Goal: Communication & Community: Answer question/provide support

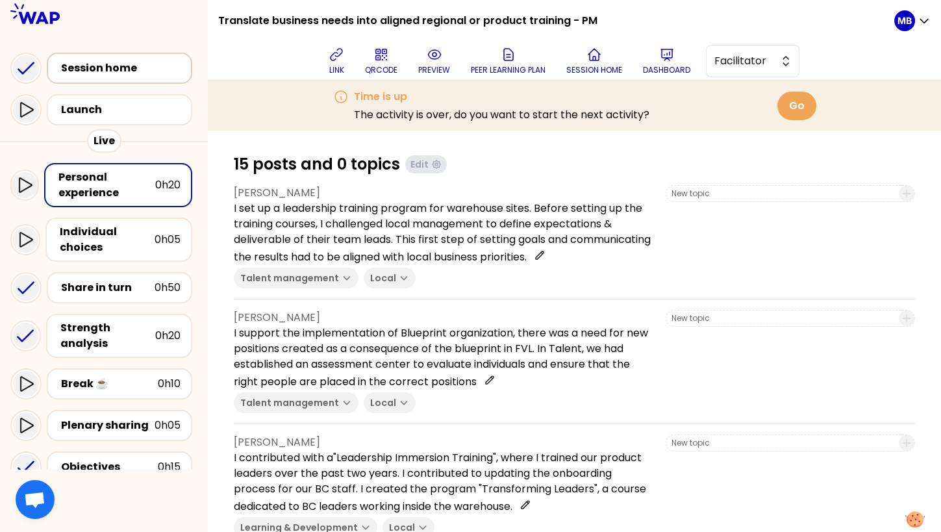
click at [74, 64] on div "Session home" at bounding box center [123, 68] width 125 height 16
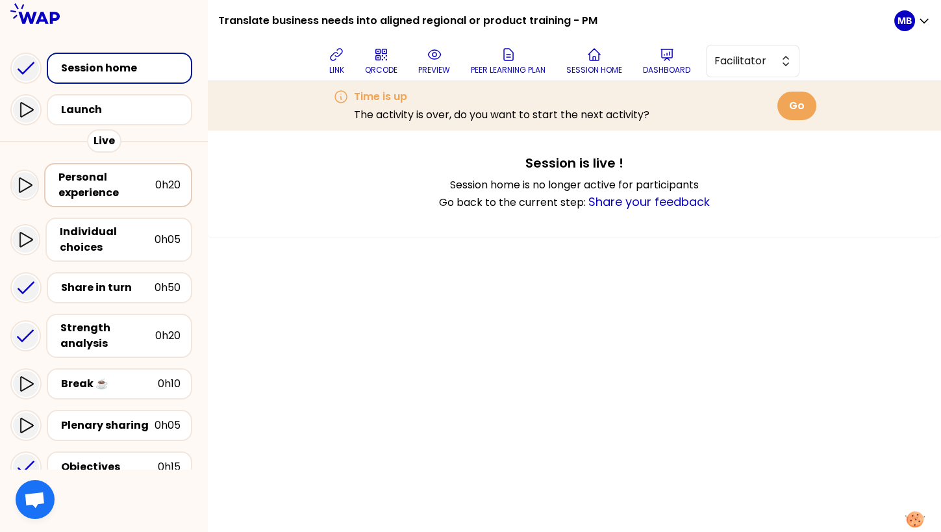
click at [96, 198] on div "Personal experience" at bounding box center [106, 184] width 97 height 31
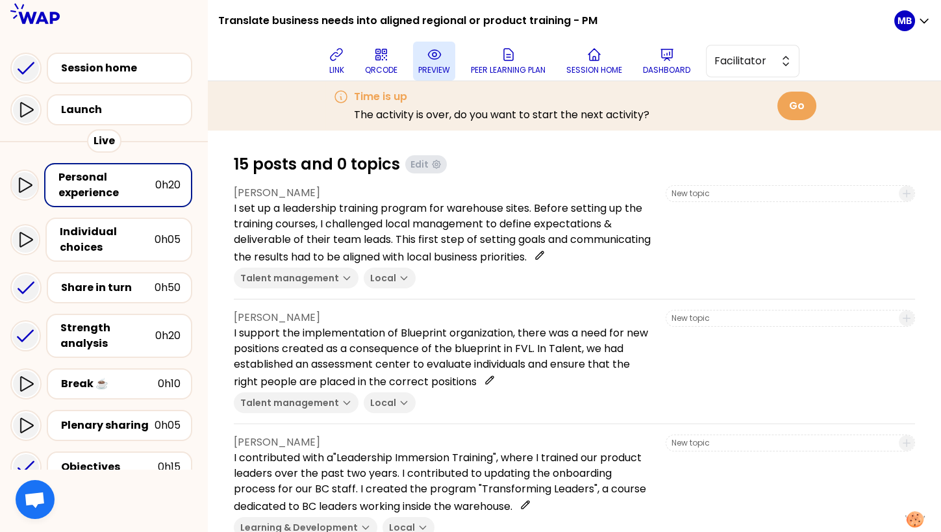
click at [423, 70] on p "preview" at bounding box center [434, 70] width 32 height 10
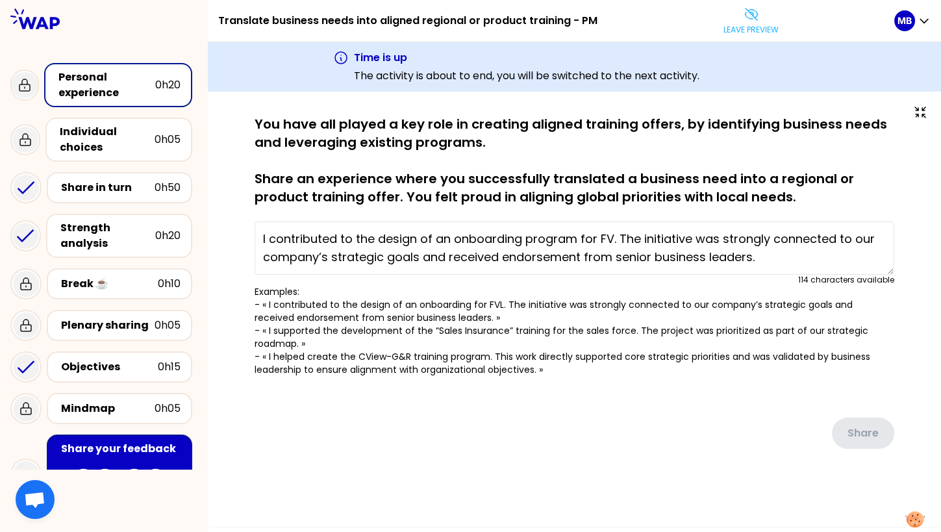
type textarea "I set up a leadership training program for warehouse sites. Before setting up t…"
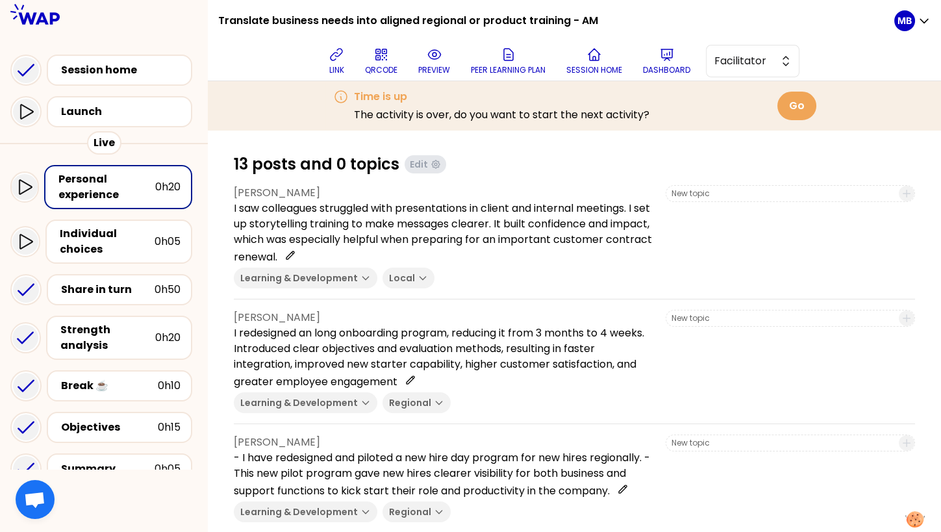
click at [133, 188] on div "Personal experience" at bounding box center [106, 186] width 97 height 31
click at [426, 65] on p "preview" at bounding box center [434, 70] width 32 height 10
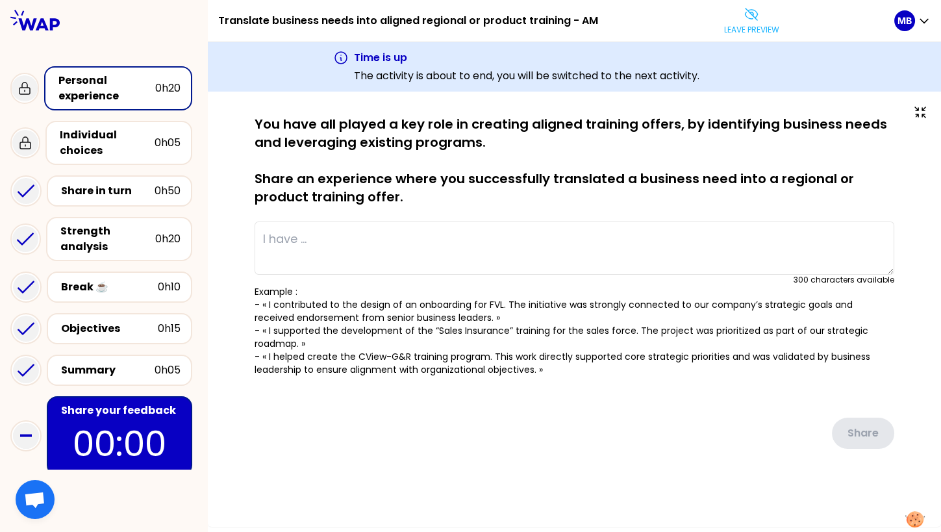
type textarea "I saw colleagues struggled with presentations in client and internal meetings. …"
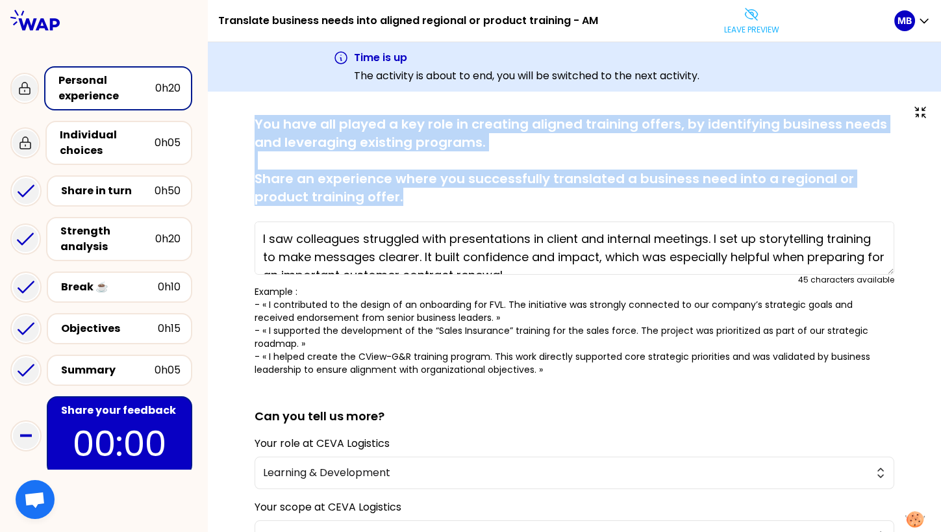
drag, startPoint x: 252, startPoint y: 122, endPoint x: 428, endPoint y: 197, distance: 191.1
click at [428, 197] on div "saved You have all played a key role in creating aligned training offers, by id…" at bounding box center [574, 396] width 681 height 562
copy p "You have all played a key role in creating aligned training offers, by identify…"
click at [764, 21] on button "Leave preview" at bounding box center [752, 20] width 66 height 39
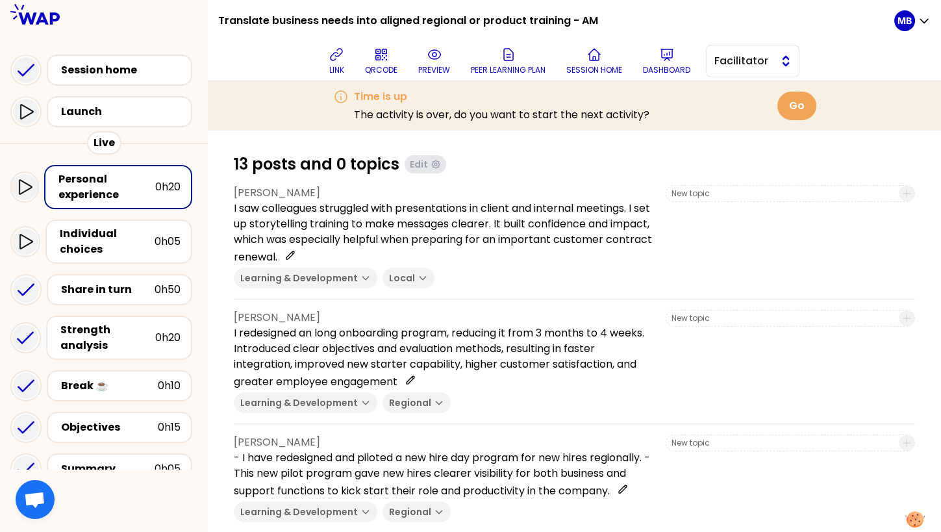
click at [735, 50] on button "Facilitator" at bounding box center [752, 61] width 93 height 32
click at [733, 91] on span "Editor" at bounding box center [760, 94] width 56 height 16
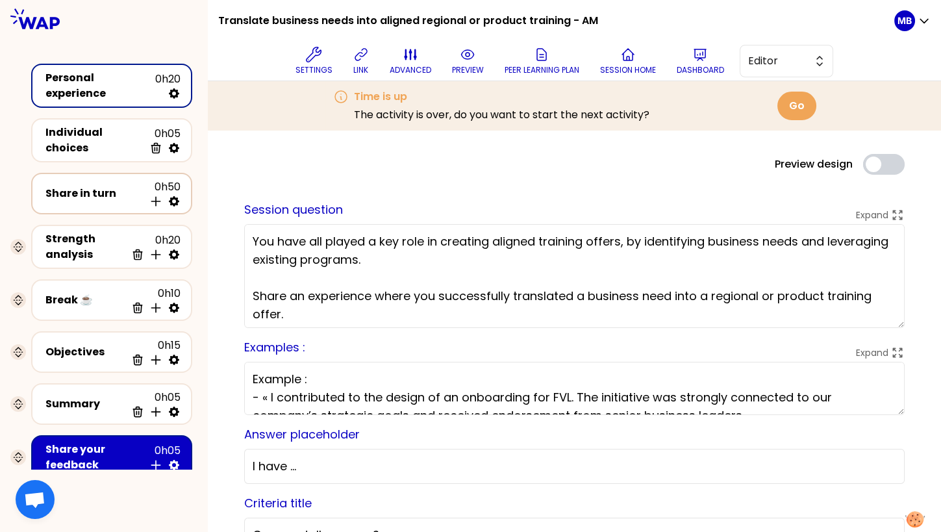
click at [176, 196] on icon at bounding box center [174, 201] width 10 height 10
select select "4"
select select "5"
select select "all"
select select "false"
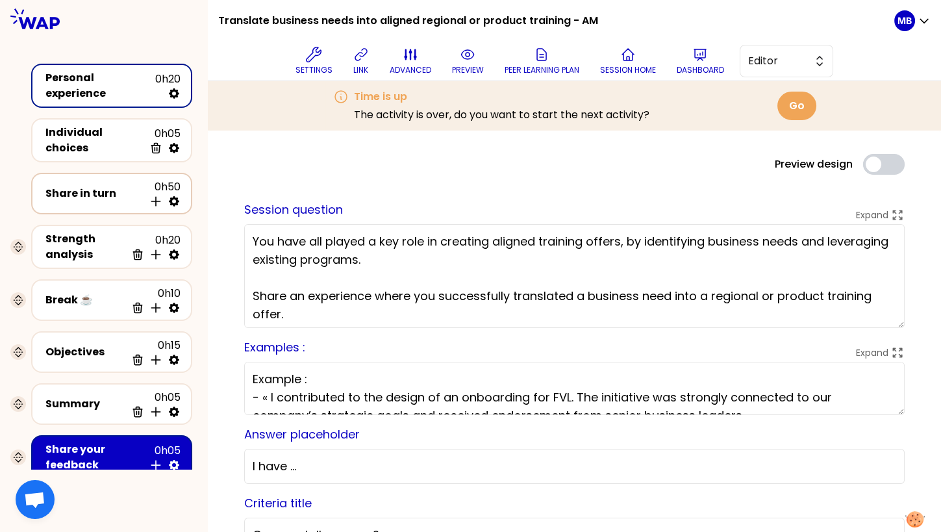
select select "Each"
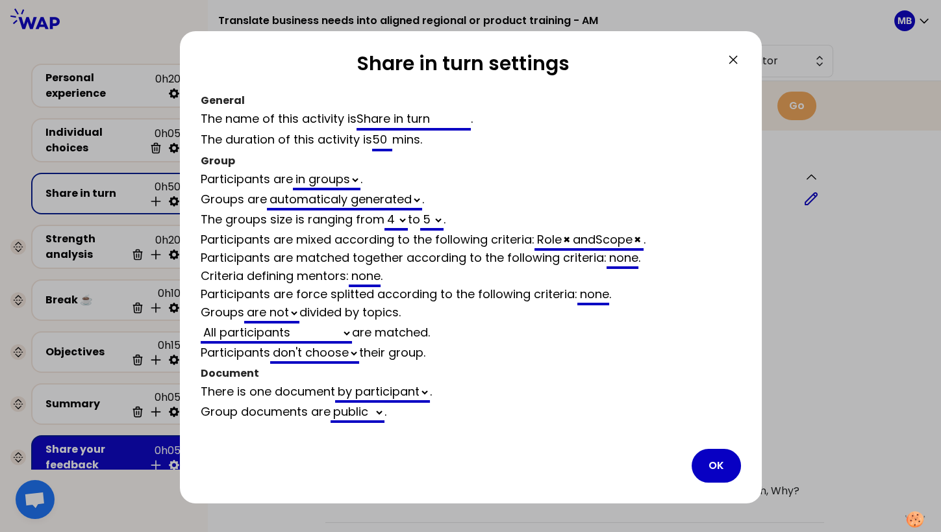
click at [737, 66] on icon at bounding box center [733, 60] width 16 height 16
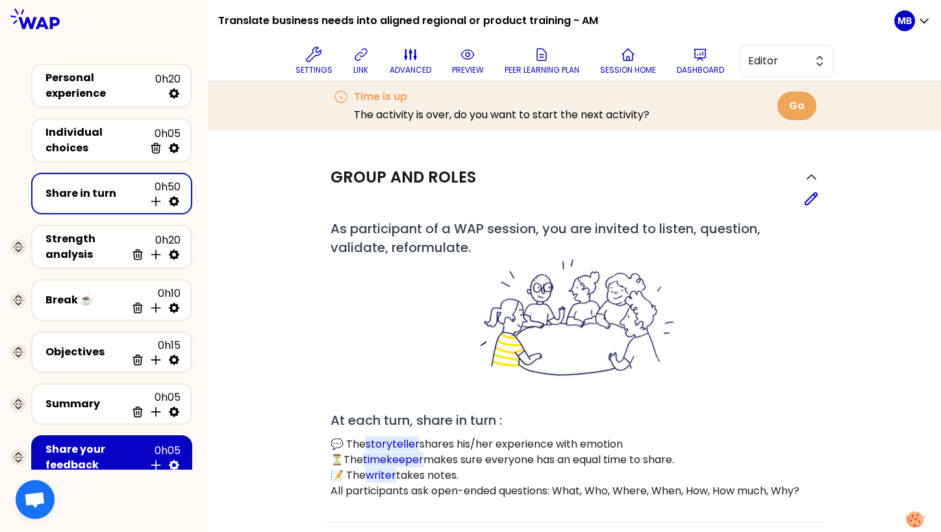
click at [174, 196] on icon at bounding box center [173, 201] width 13 height 13
select select "4"
select select "5"
select select "all"
select select "false"
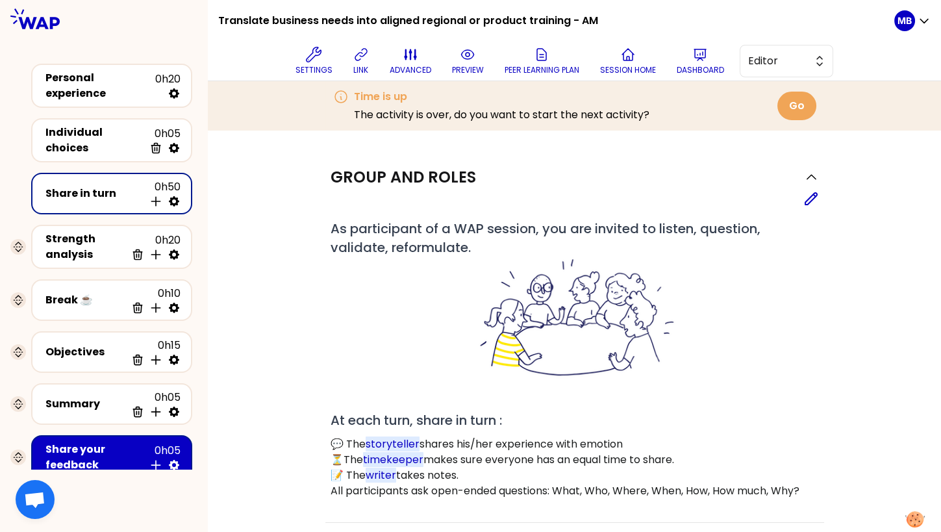
select select "Each"
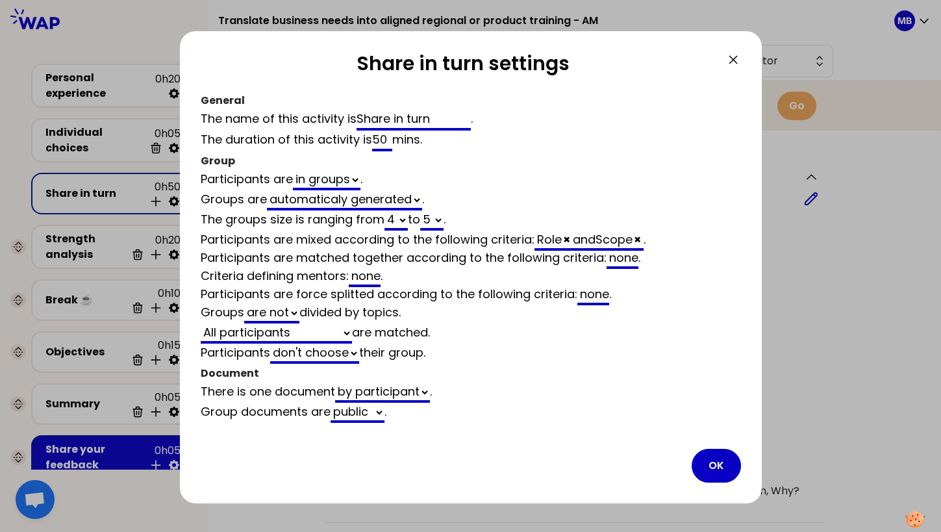
click at [614, 260] on div "none" at bounding box center [622, 258] width 32 height 19
click at [730, 60] on icon at bounding box center [733, 60] width 16 height 16
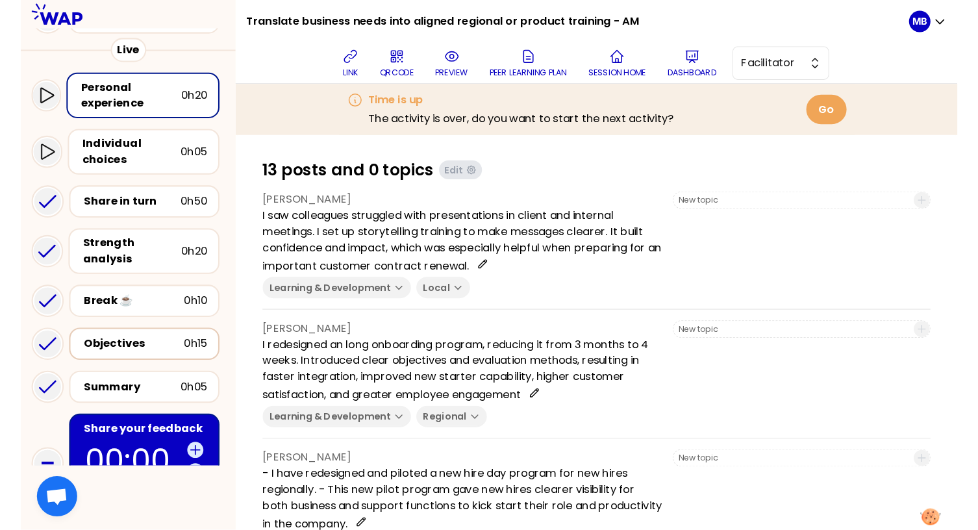
scroll to position [216, 0]
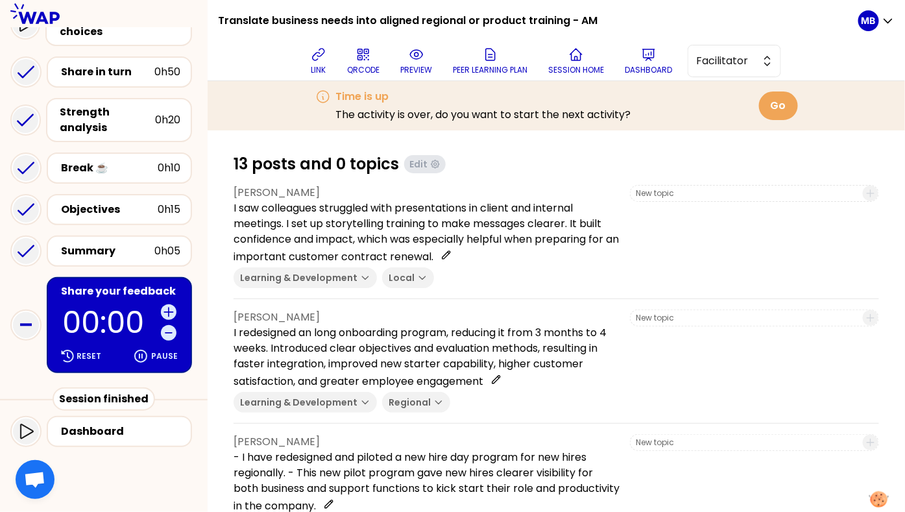
click at [110, 295] on div "Share your feedback" at bounding box center [120, 292] width 119 height 16
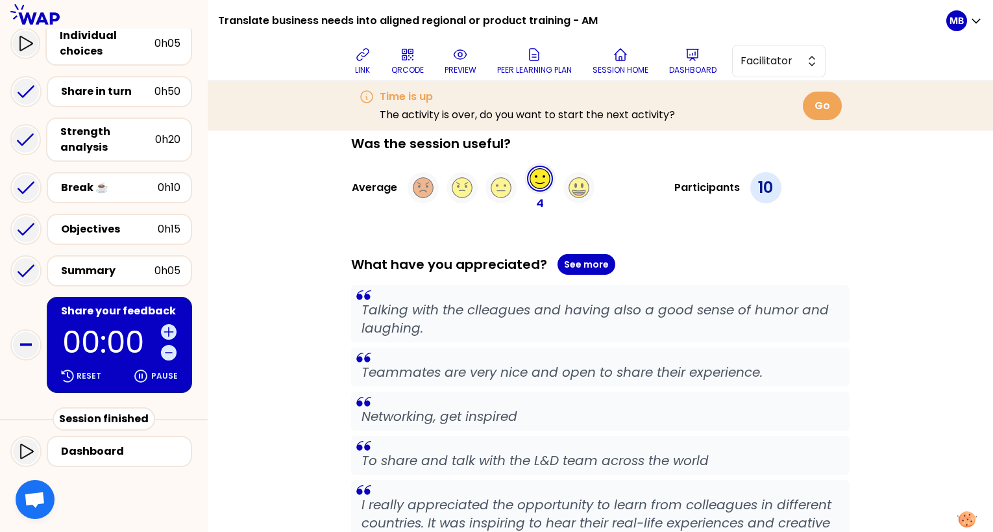
scroll to position [66, 0]
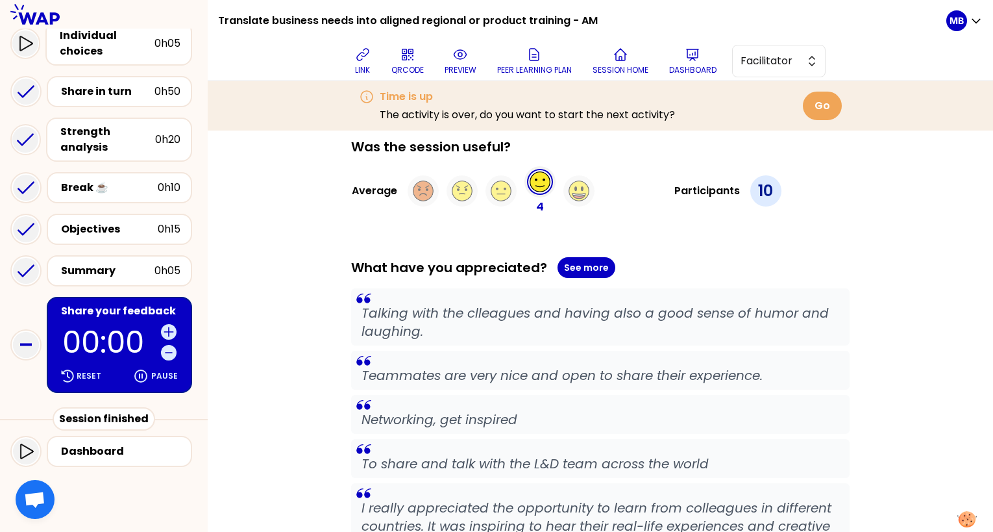
click at [818, 110] on button "Go" at bounding box center [822, 106] width 39 height 29
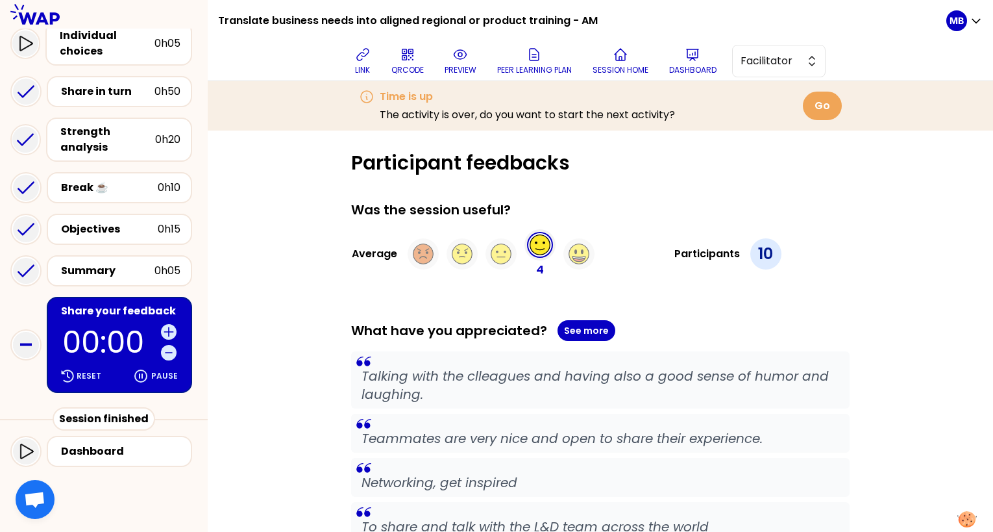
scroll to position [0, 0]
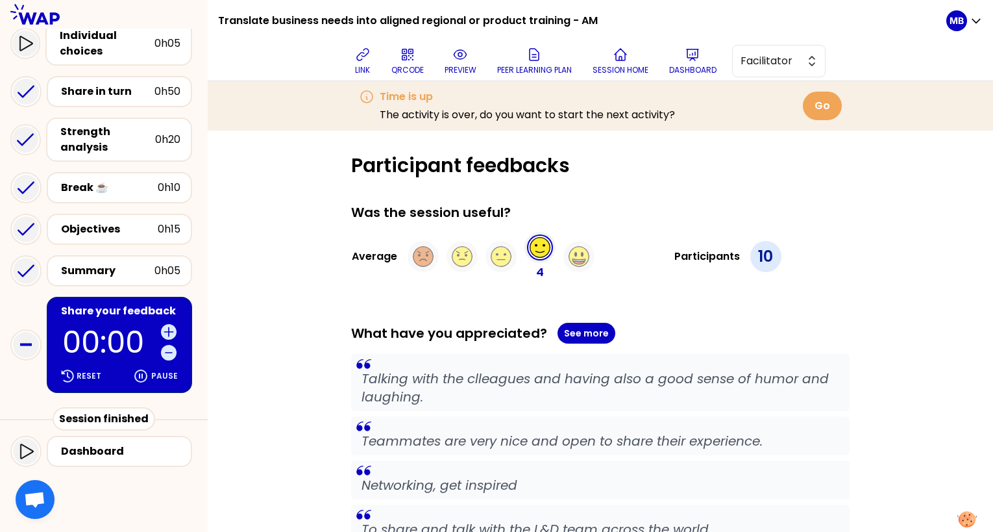
click at [816, 108] on button "Go" at bounding box center [822, 106] width 39 height 29
click at [681, 71] on p "Dashboard" at bounding box center [692, 70] width 47 height 10
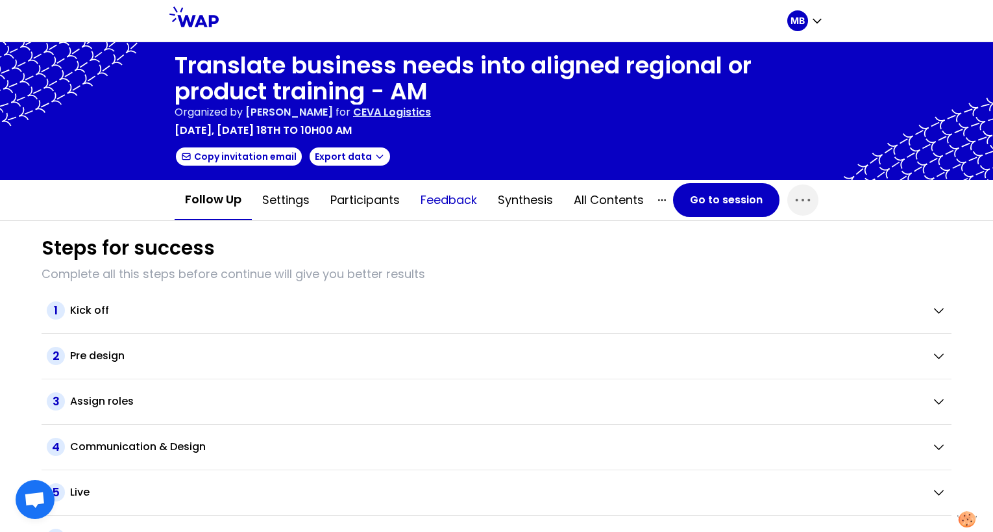
click at [474, 201] on button "Feedback" at bounding box center [448, 199] width 77 height 39
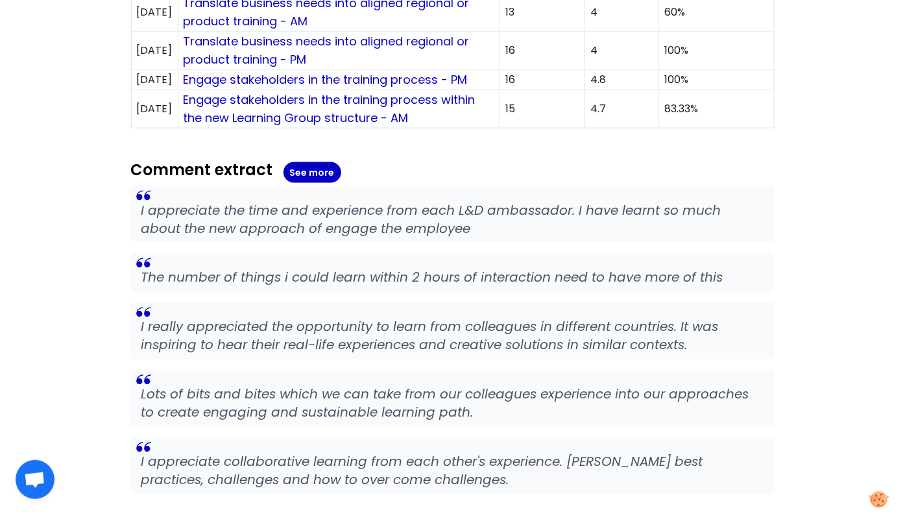
scroll to position [578, 0]
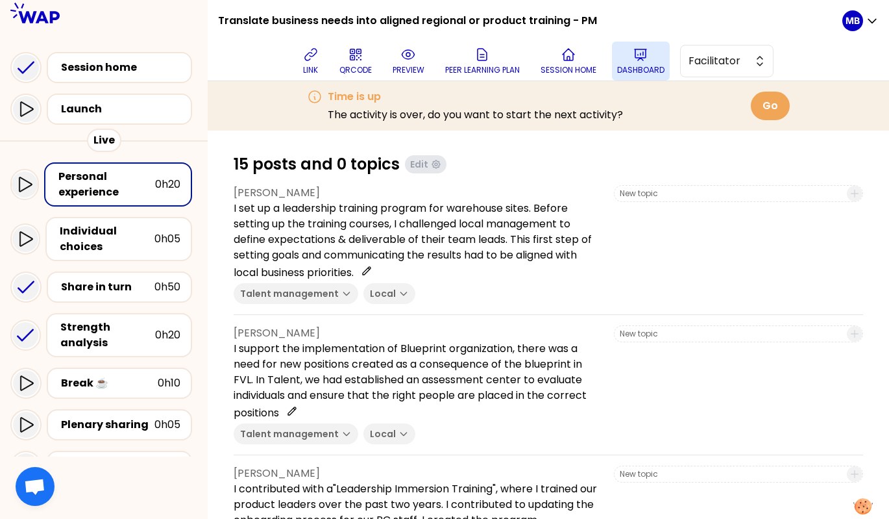
click at [655, 69] on p "Dashboard" at bounding box center [640, 70] width 47 height 10
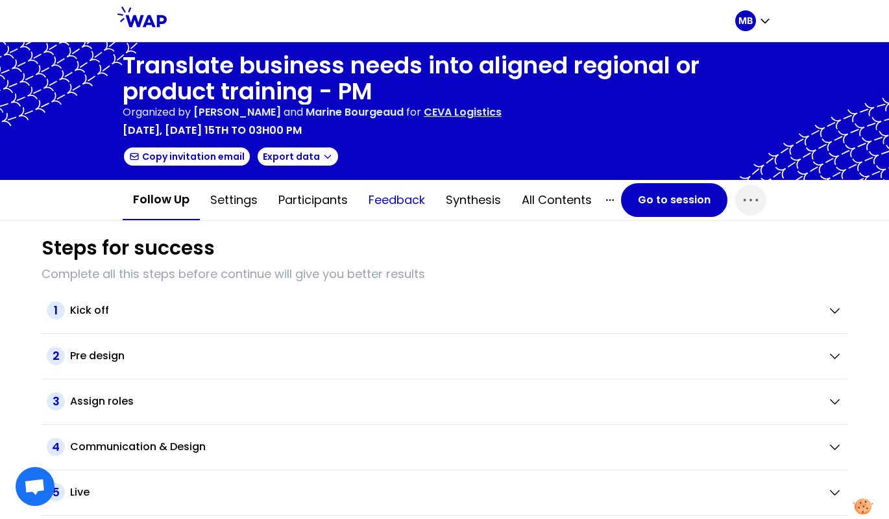
click at [408, 199] on button "Feedback" at bounding box center [396, 199] width 77 height 39
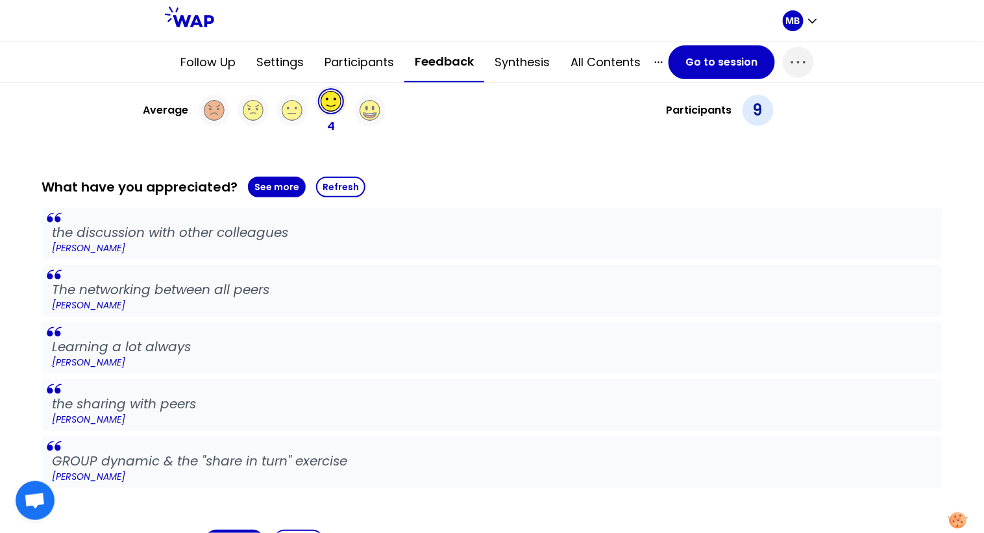
scroll to position [332, 0]
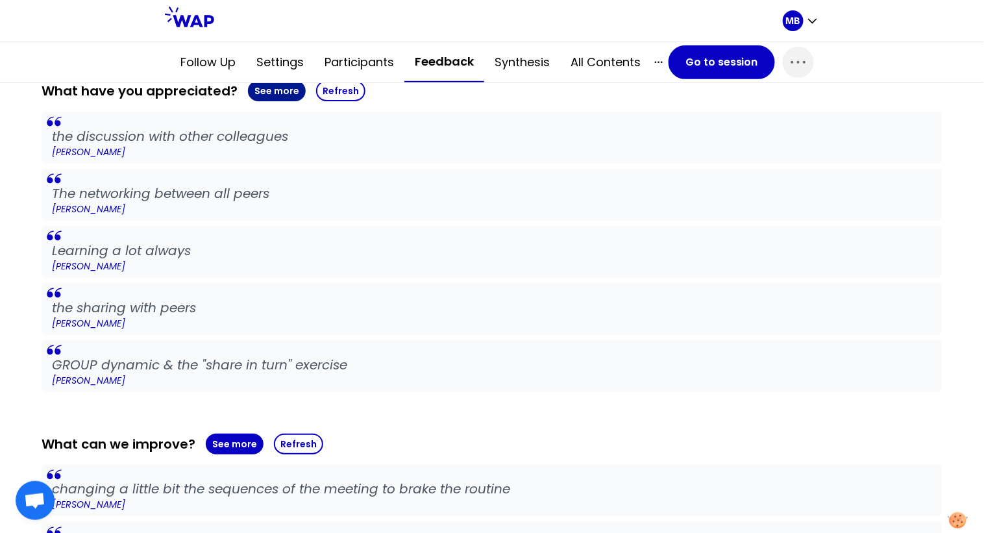
click at [288, 92] on button "See more" at bounding box center [277, 90] width 58 height 21
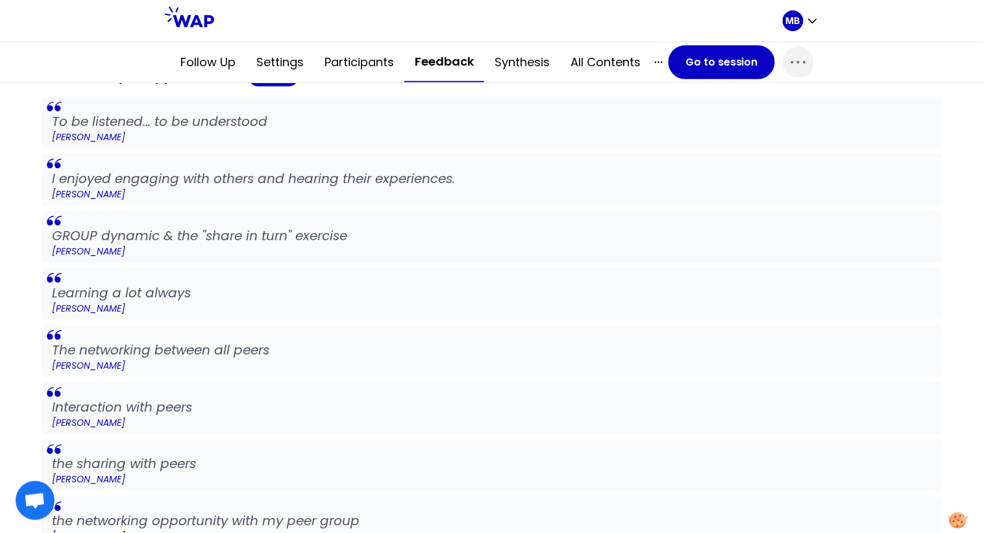
scroll to position [354, 0]
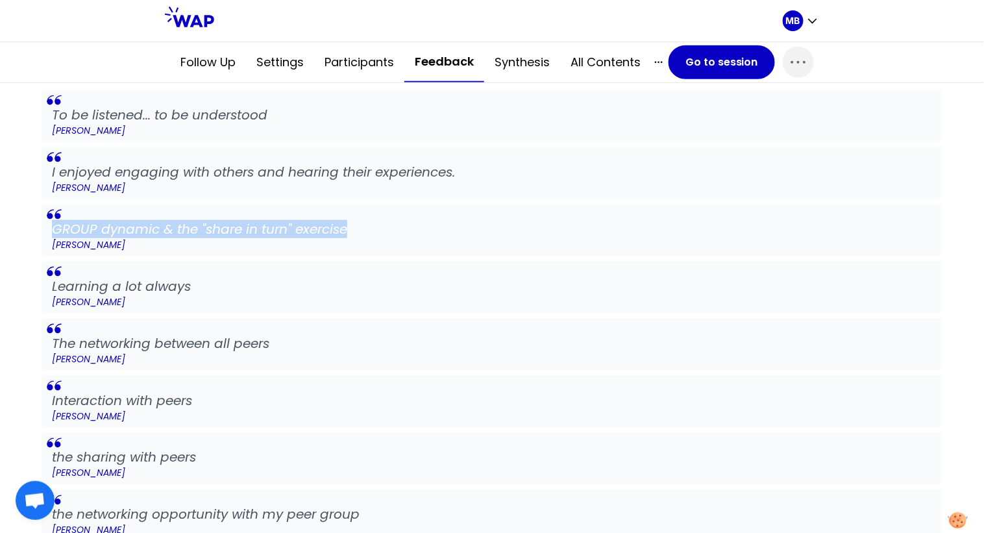
drag, startPoint x: 363, startPoint y: 227, endPoint x: 55, endPoint y: 227, distance: 307.7
click at [55, 227] on p "GROUP dynamic & the "share in turn" exercise" at bounding box center [492, 229] width 880 height 18
copy p "GROUP dynamic & the "share in turn" exercise"
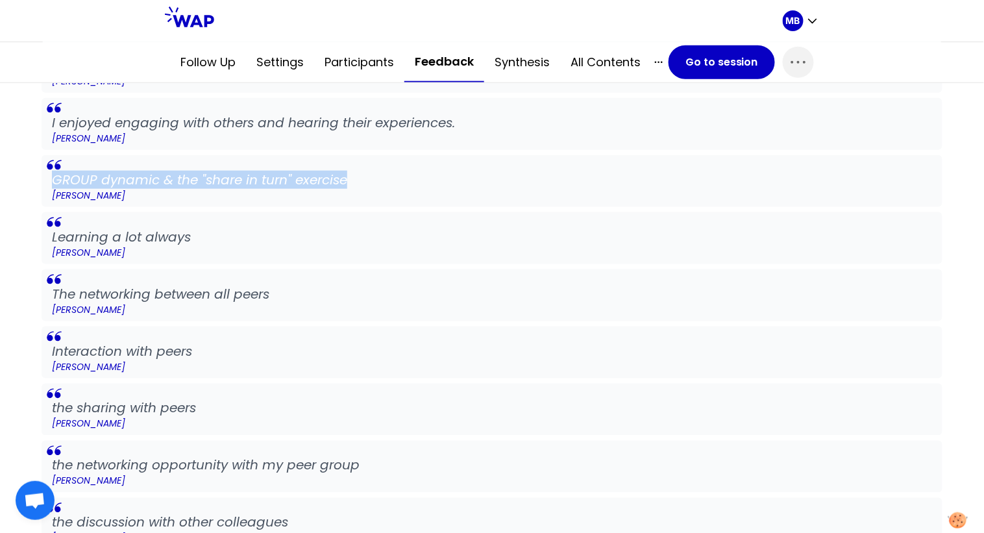
scroll to position [400, 0]
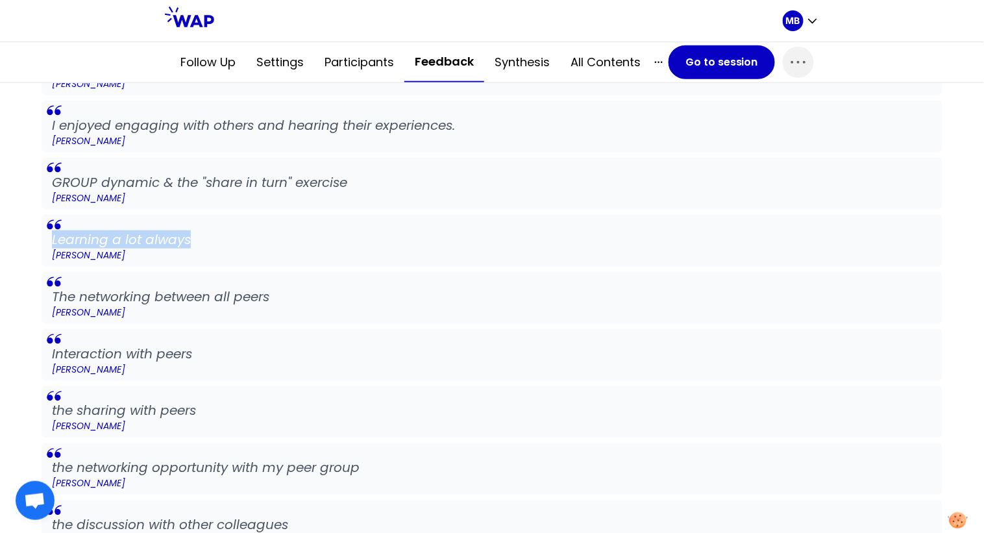
drag, startPoint x: 194, startPoint y: 230, endPoint x: 53, endPoint y: 232, distance: 141.5
click at [53, 232] on blockquote "Learning a lot always Caroline Kyomuhendo" at bounding box center [492, 241] width 901 height 52
copy p "Learning a lot always"
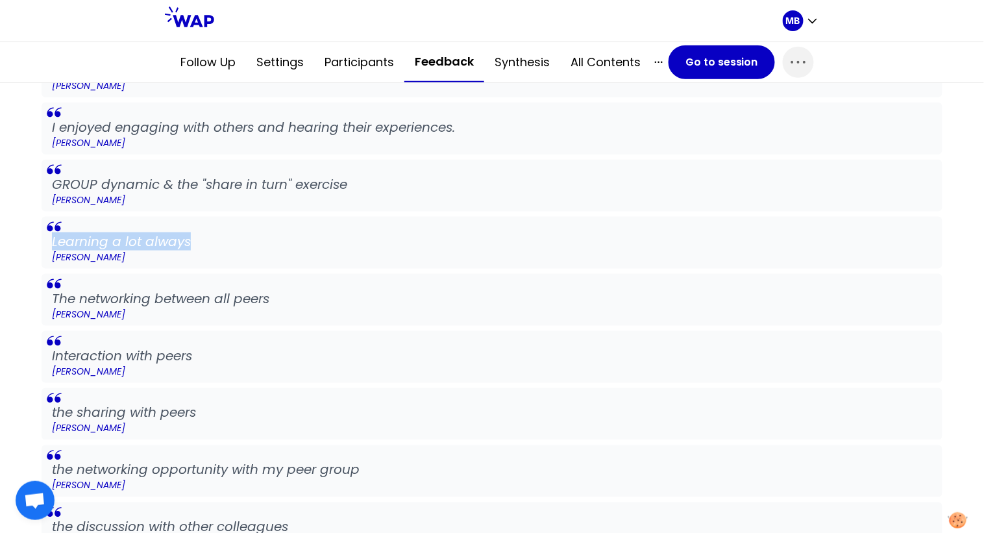
scroll to position [393, 0]
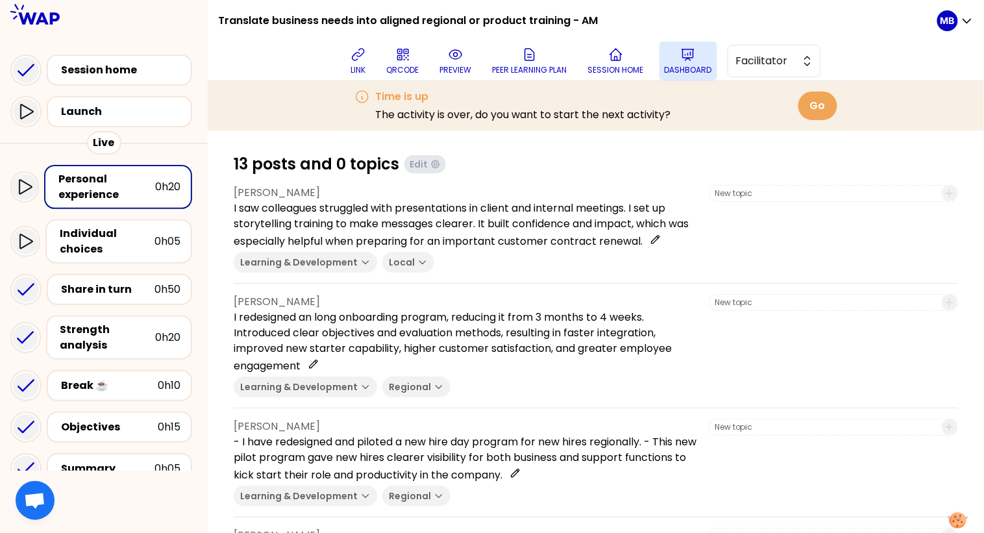
click at [672, 63] on button "Dashboard" at bounding box center [688, 61] width 58 height 39
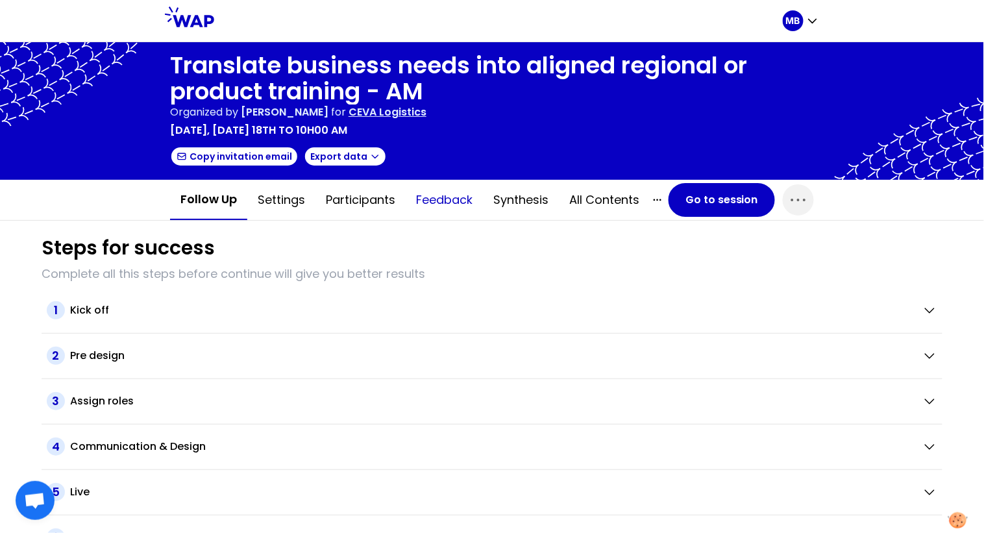
click at [452, 206] on button "Feedback" at bounding box center [444, 199] width 77 height 39
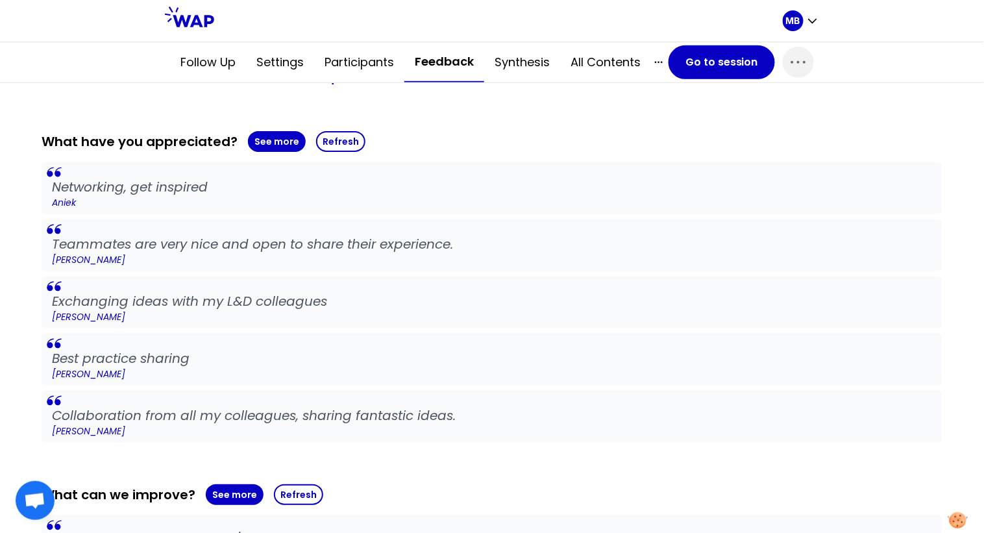
scroll to position [281, 0]
click at [271, 138] on button "See more" at bounding box center [277, 142] width 58 height 21
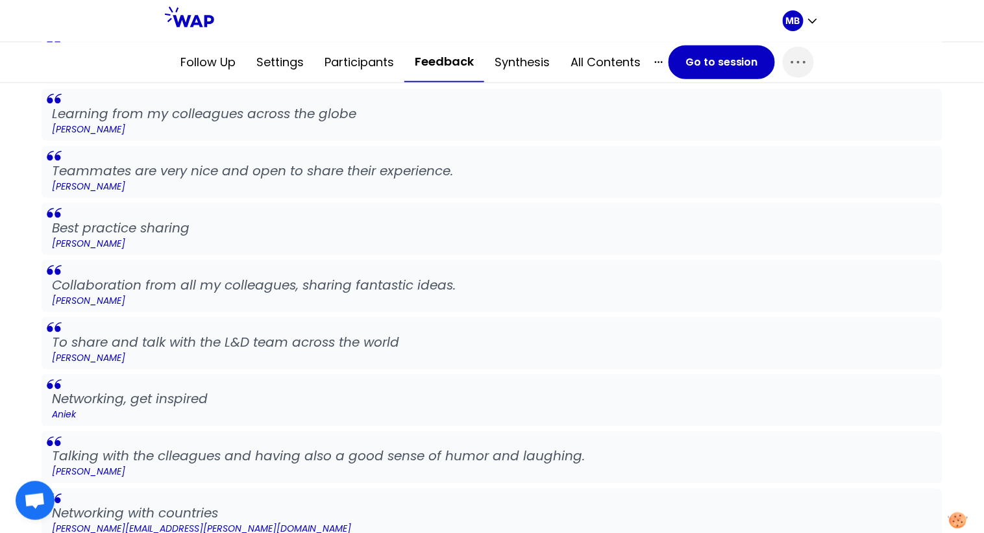
scroll to position [413, 0]
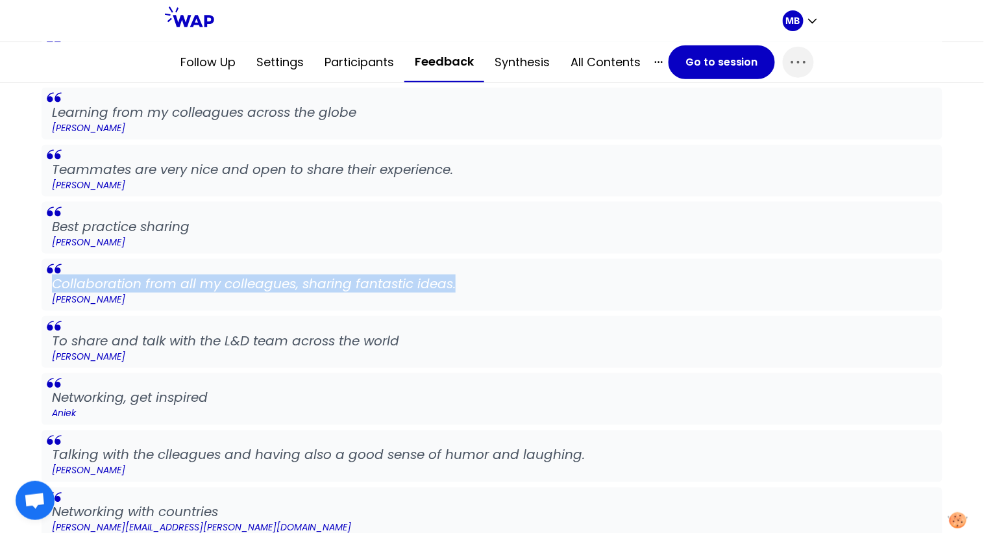
drag, startPoint x: 474, startPoint y: 280, endPoint x: 34, endPoint y: 280, distance: 439.4
copy p "Collaboration from all my colleagues, sharing fantastic ideas."
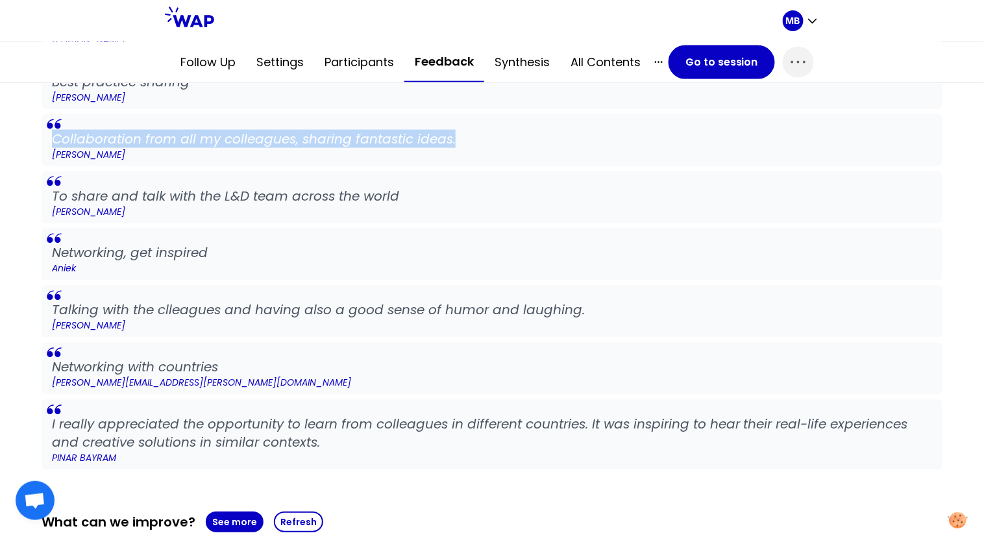
scroll to position [561, 0]
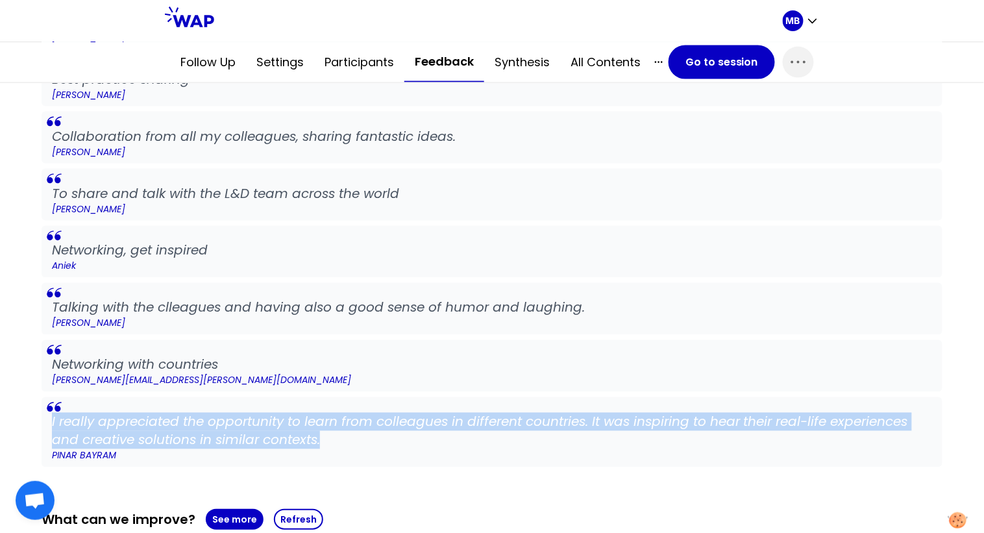
drag, startPoint x: 332, startPoint y: 436, endPoint x: 32, endPoint y: 427, distance: 299.4
copy p "I really appreciated the opportunity to learn from colleagues in different coun…"
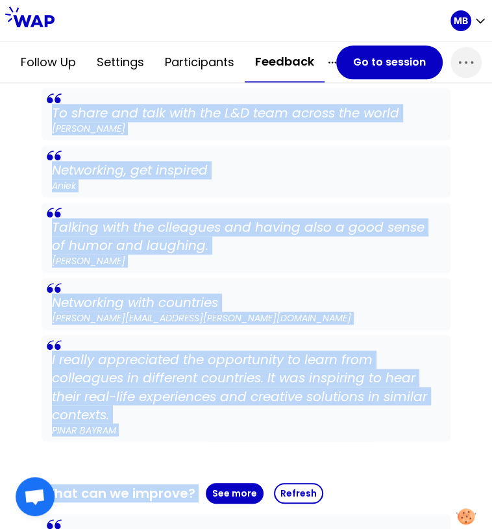
scroll to position [767, 0]
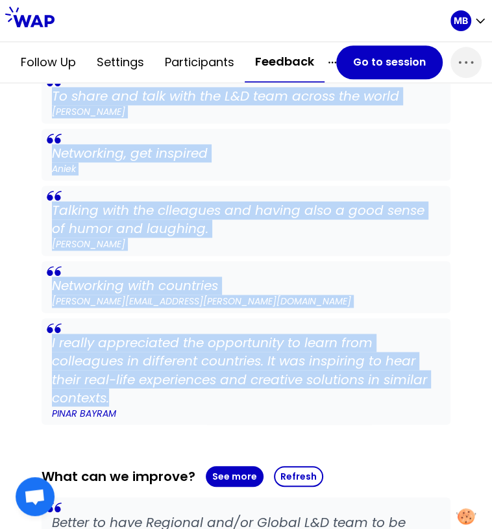
drag, startPoint x: 44, startPoint y: 149, endPoint x: 169, endPoint y: 399, distance: 279.5
click at [169, 399] on div "What have you appreciated? See less Exchanging ideas with my L&D colleagues Seb…" at bounding box center [246, 71] width 409 height 706
copy div "What have you appreciated? See less Exchanging ideas with my L&D colleagues Seb…"
click at [142, 277] on p "Networking with countries" at bounding box center [246, 286] width 388 height 18
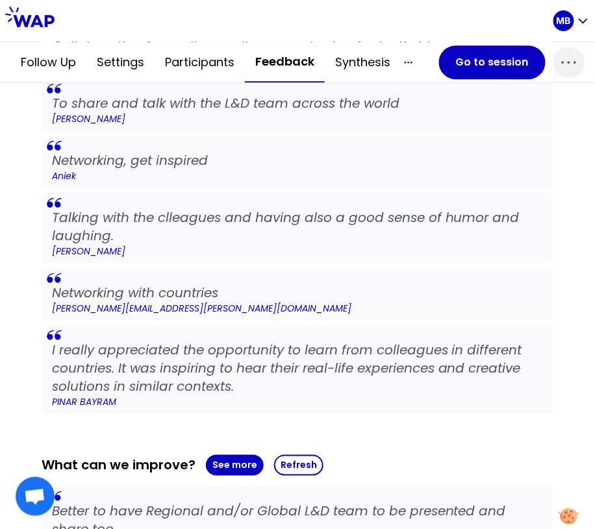
scroll to position [700, 0]
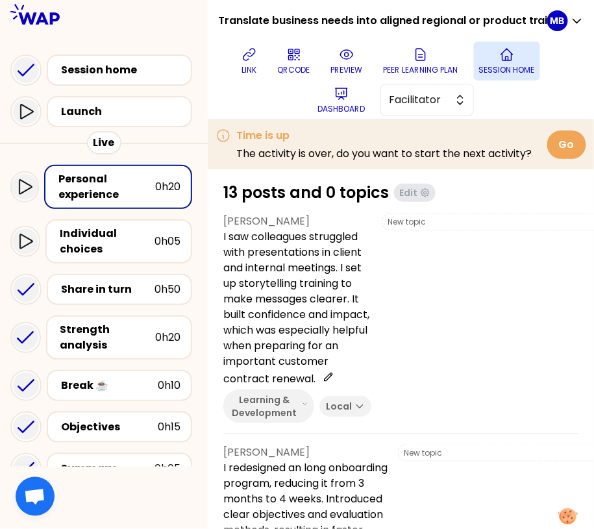
click at [502, 58] on icon at bounding box center [507, 55] width 16 height 16
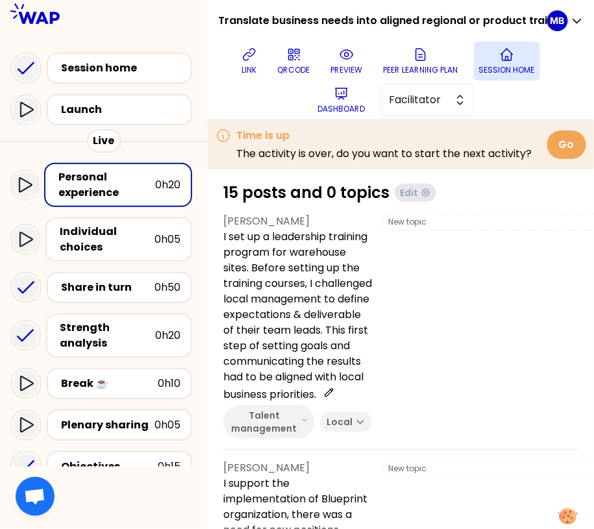
click at [521, 53] on button "Session home" at bounding box center [507, 61] width 66 height 39
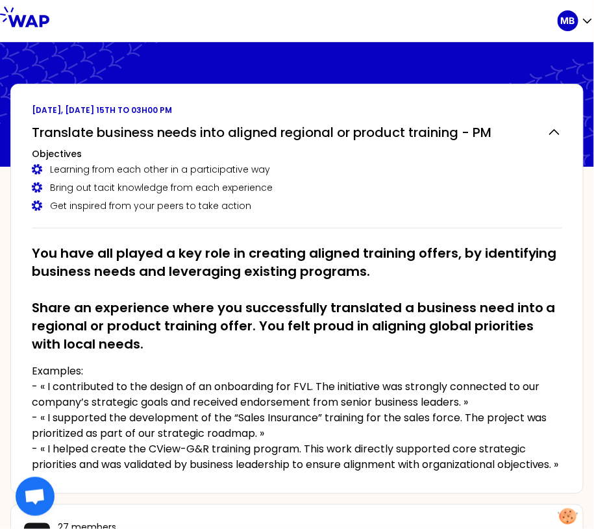
drag, startPoint x: 583, startPoint y: 523, endPoint x: 645, endPoint y: 524, distance: 62.3
click at [593, 524] on html "MB [DATE], [DATE] 15th to 03h00 pm Translate business needs into aligned region…" at bounding box center [297, 264] width 594 height 529
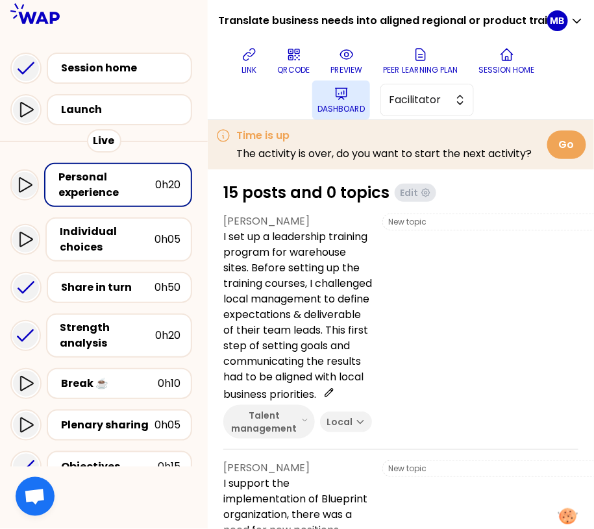
click at [345, 111] on p "Dashboard" at bounding box center [340, 109] width 47 height 10
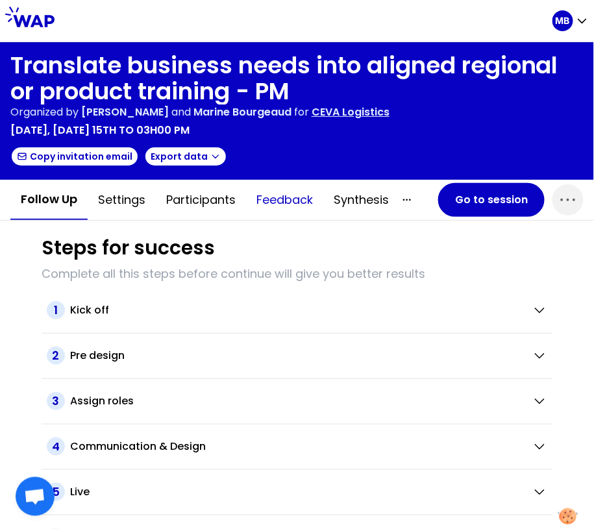
click at [298, 193] on button "Feedback" at bounding box center [284, 199] width 77 height 39
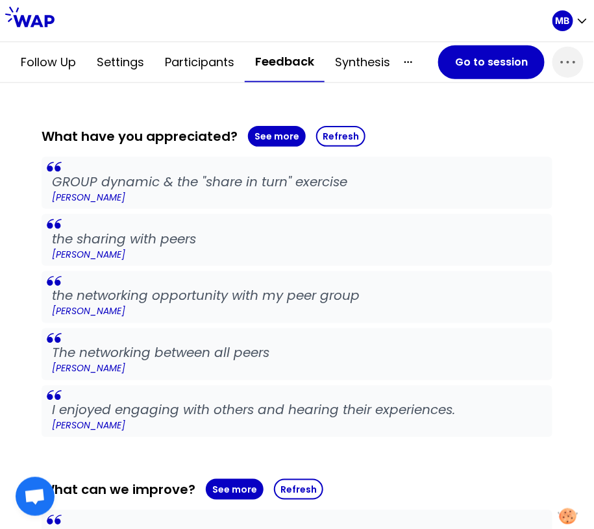
scroll to position [315, 0]
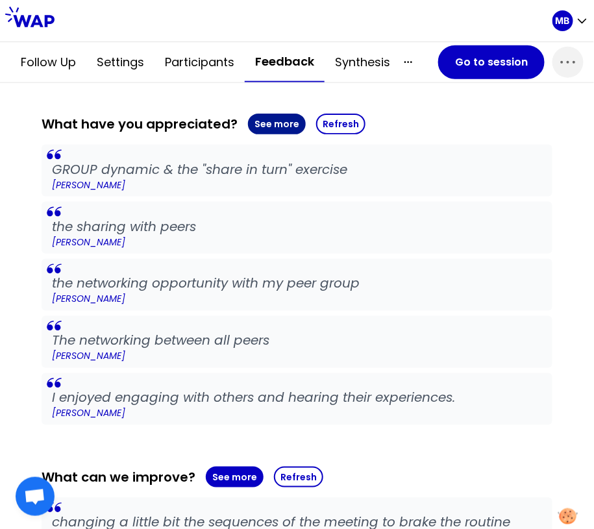
click at [268, 127] on button "See more" at bounding box center [277, 124] width 58 height 21
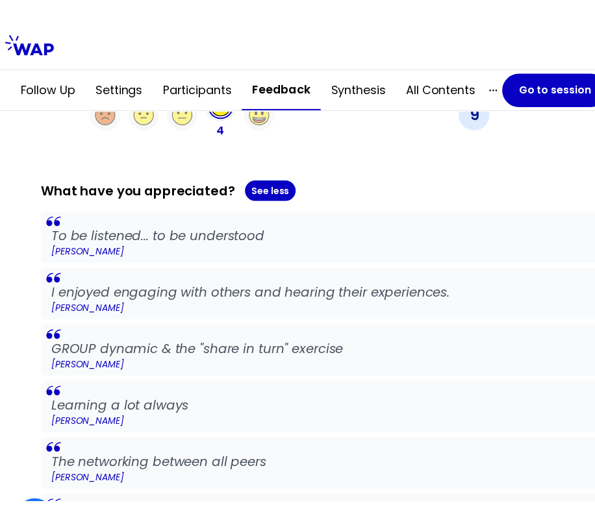
scroll to position [290, 0]
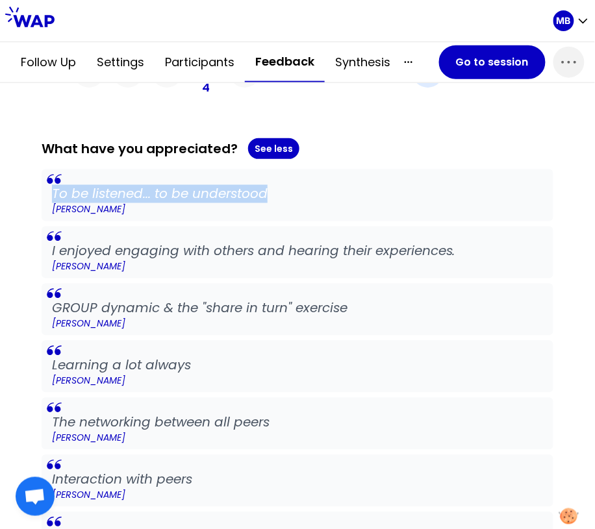
drag, startPoint x: 269, startPoint y: 188, endPoint x: 45, endPoint y: 188, distance: 223.9
click at [45, 188] on blockquote "To be listened... to be understood [PERSON_NAME]" at bounding box center [297, 195] width 511 height 52
copy p "To be listened... to be understood"
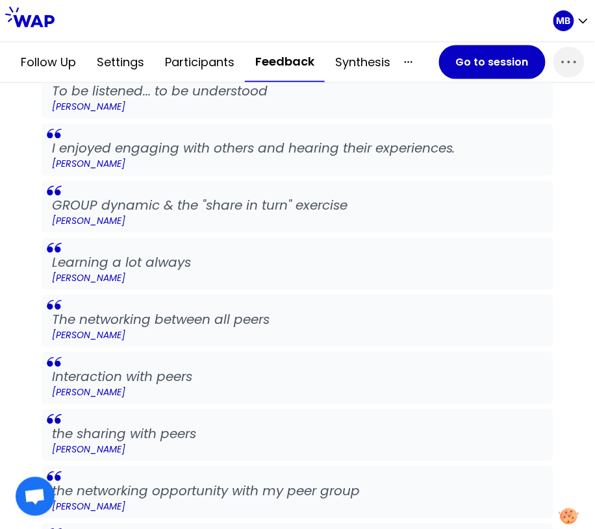
scroll to position [269, 0]
